Goal: Communication & Community: Answer question/provide support

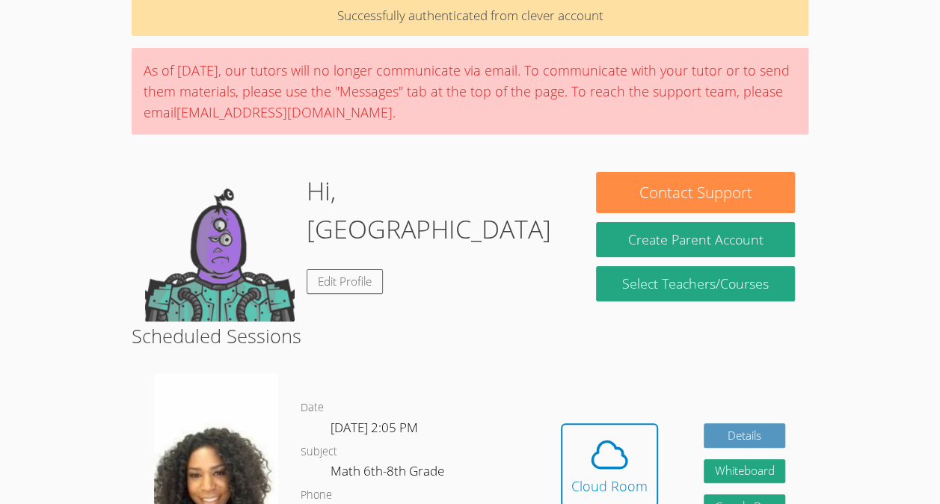
scroll to position [145, 0]
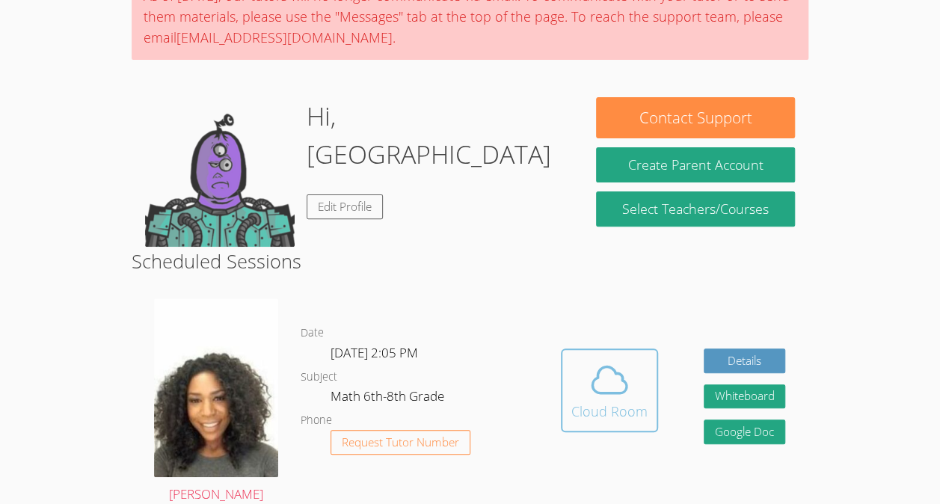
click at [625, 380] on icon at bounding box center [610, 380] width 42 height 42
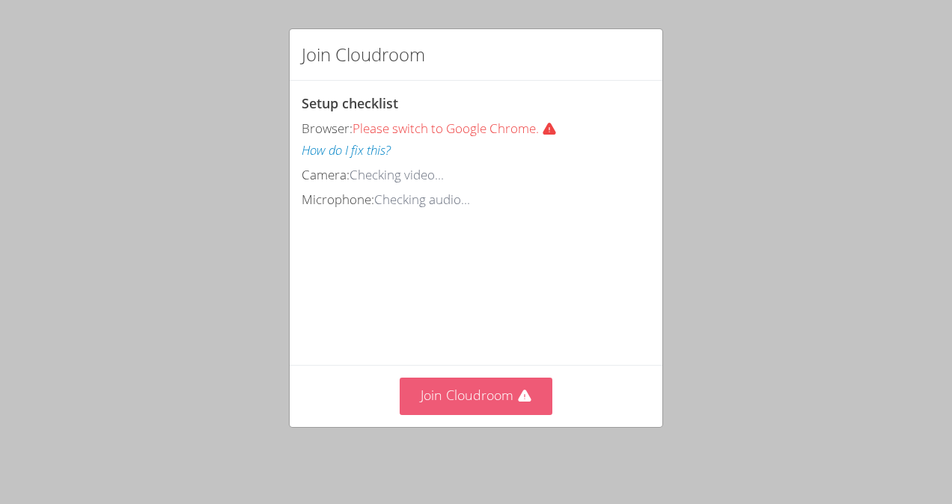
click at [525, 410] on button "Join Cloudroom" at bounding box center [475, 396] width 153 height 37
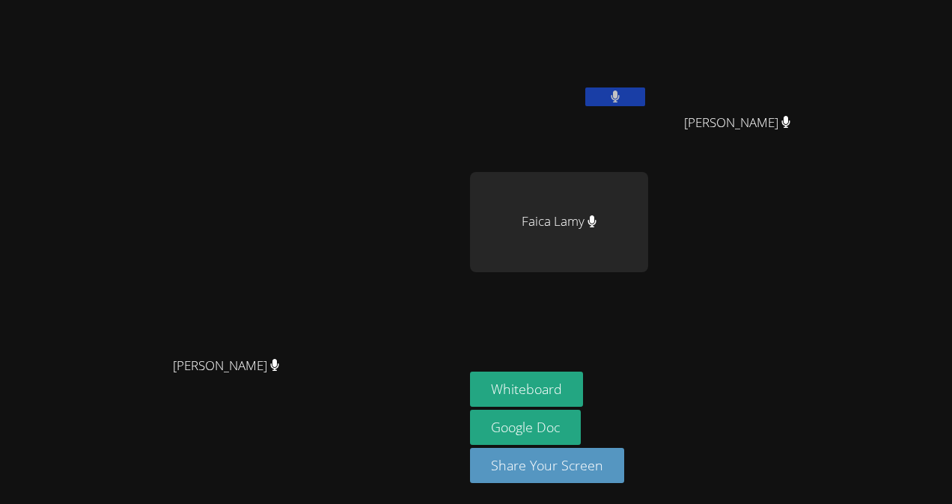
click at [648, 177] on div "Faica Lamy" at bounding box center [559, 222] width 178 height 100
click at [648, 220] on div "Faica Lamy" at bounding box center [559, 222] width 178 height 100
click at [583, 393] on button "Whiteboard" at bounding box center [526, 389] width 113 height 35
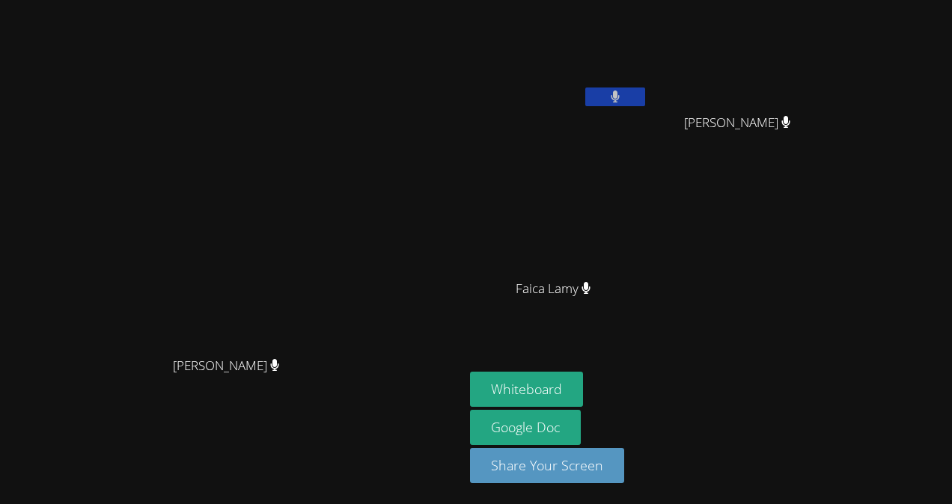
click at [648, 67] on video at bounding box center [559, 56] width 178 height 100
click at [832, 142] on div "Dawenska Titus" at bounding box center [743, 136] width 178 height 60
click at [591, 278] on span "Faica Lamy" at bounding box center [553, 289] width 76 height 22
